Goal: Communication & Community: Answer question/provide support

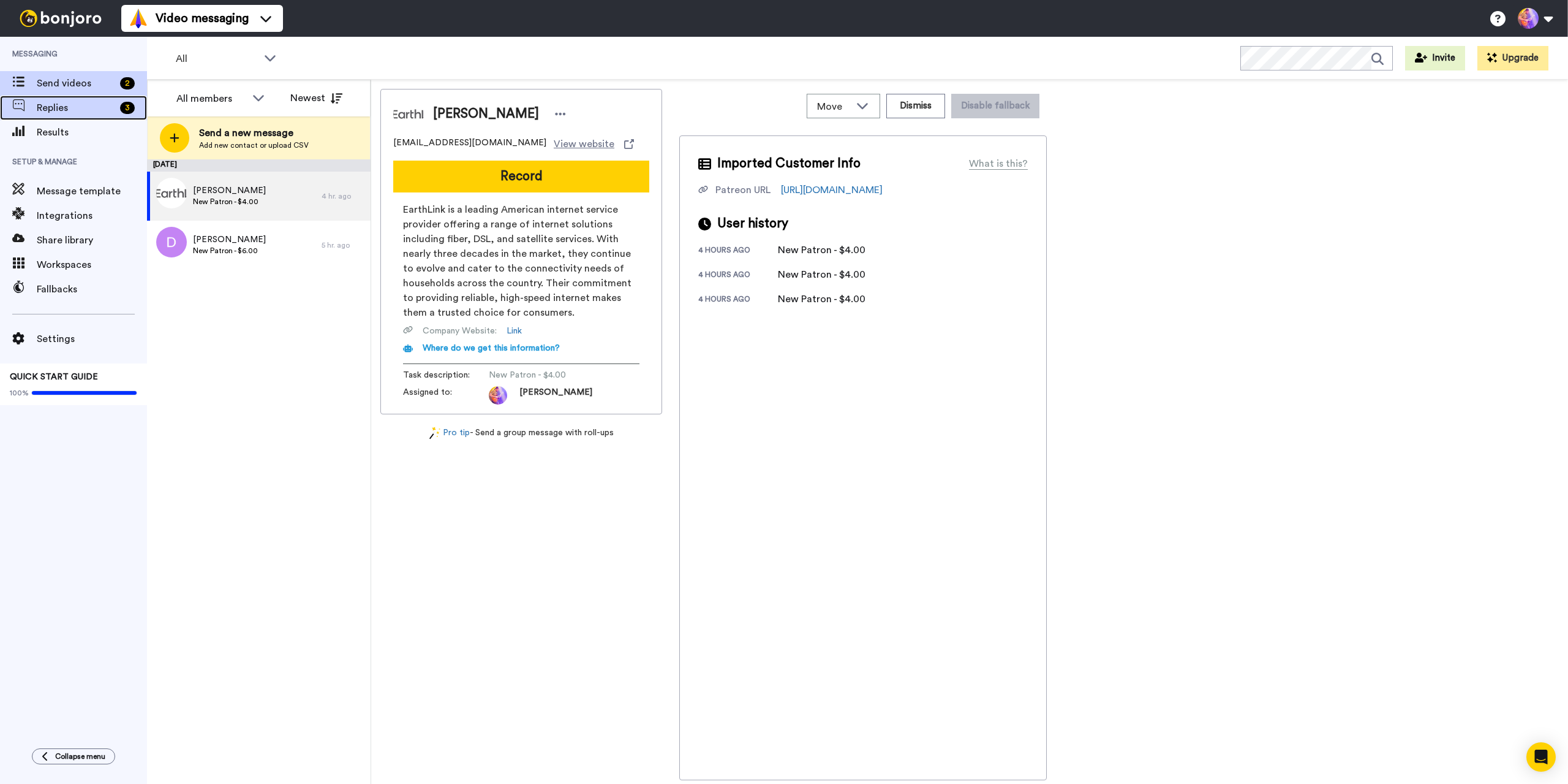
click at [90, 113] on span "Replies" at bounding box center [76, 107] width 78 height 14
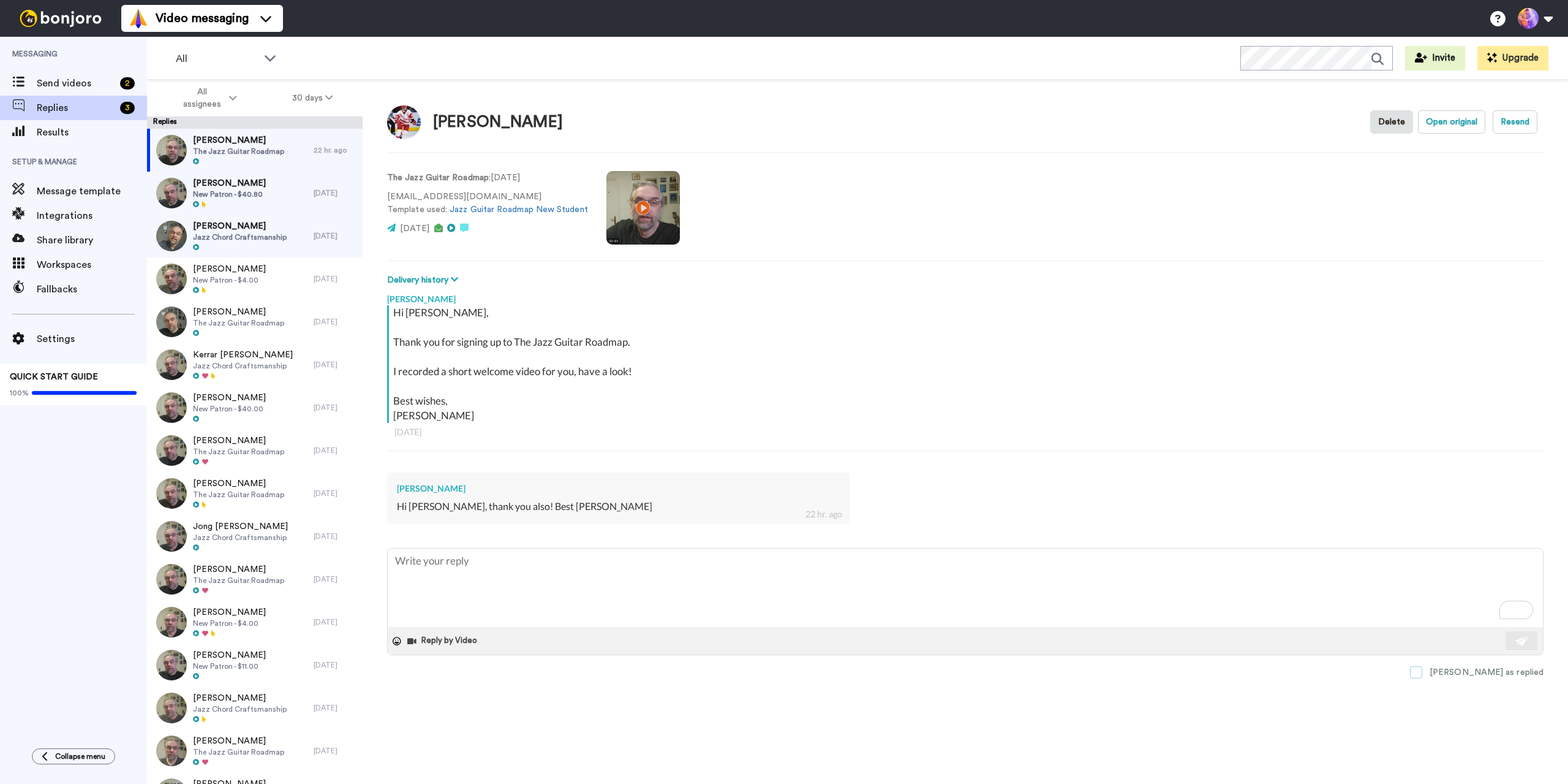
click at [1422, 668] on span at bounding box center [1416, 672] width 12 height 12
click at [244, 144] on span "[PERSON_NAME]" at bounding box center [229, 140] width 73 height 12
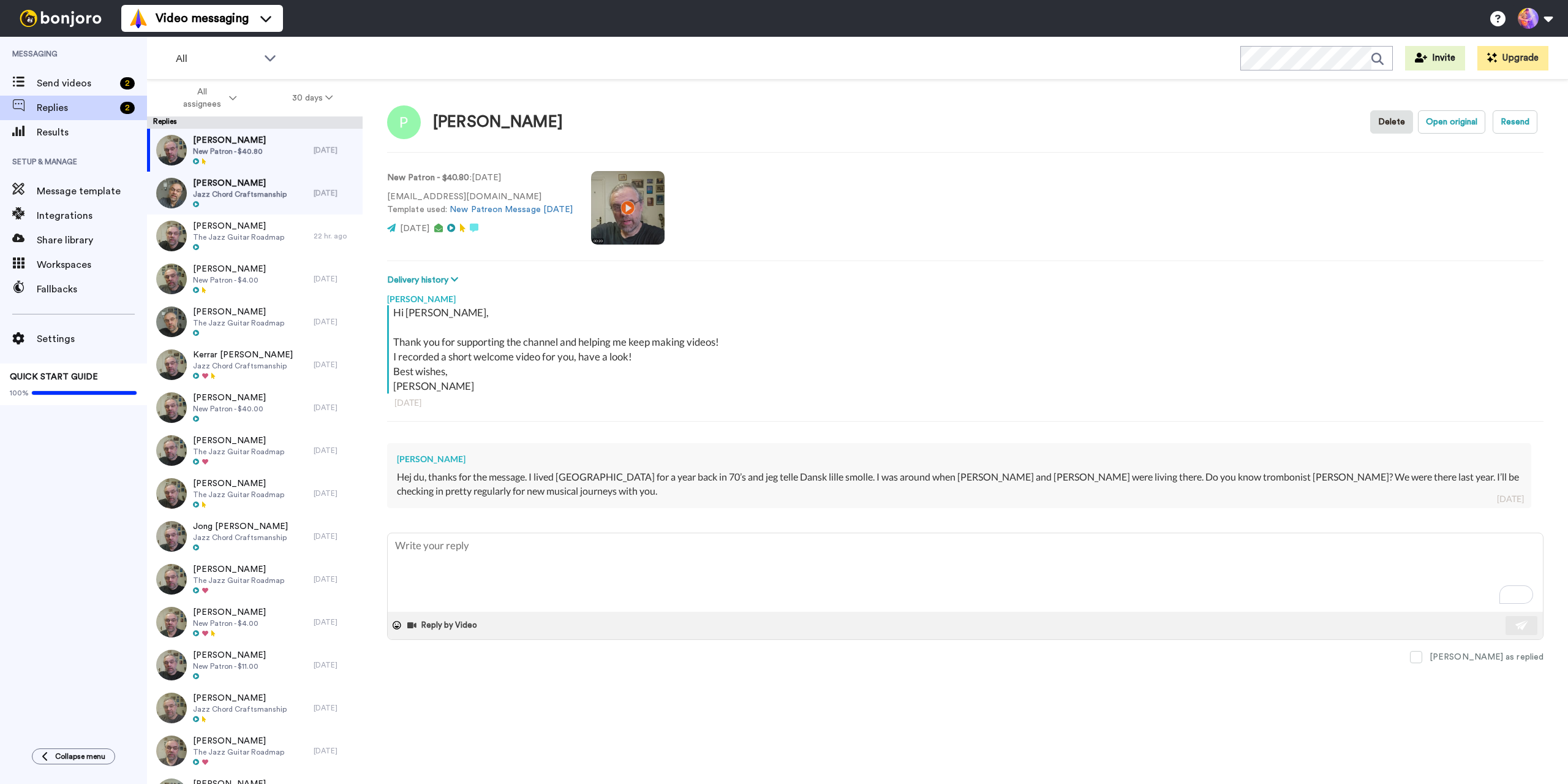
type textarea "x"
